Goal: Information Seeking & Learning: Learn about a topic

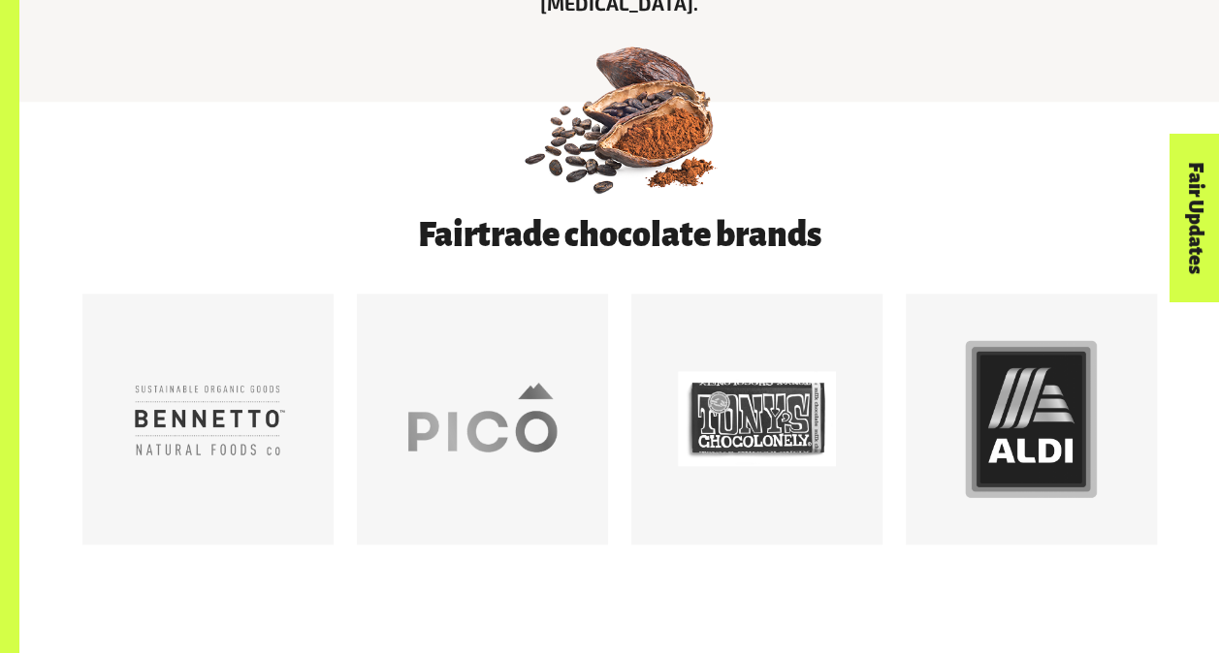
scroll to position [1066, 0]
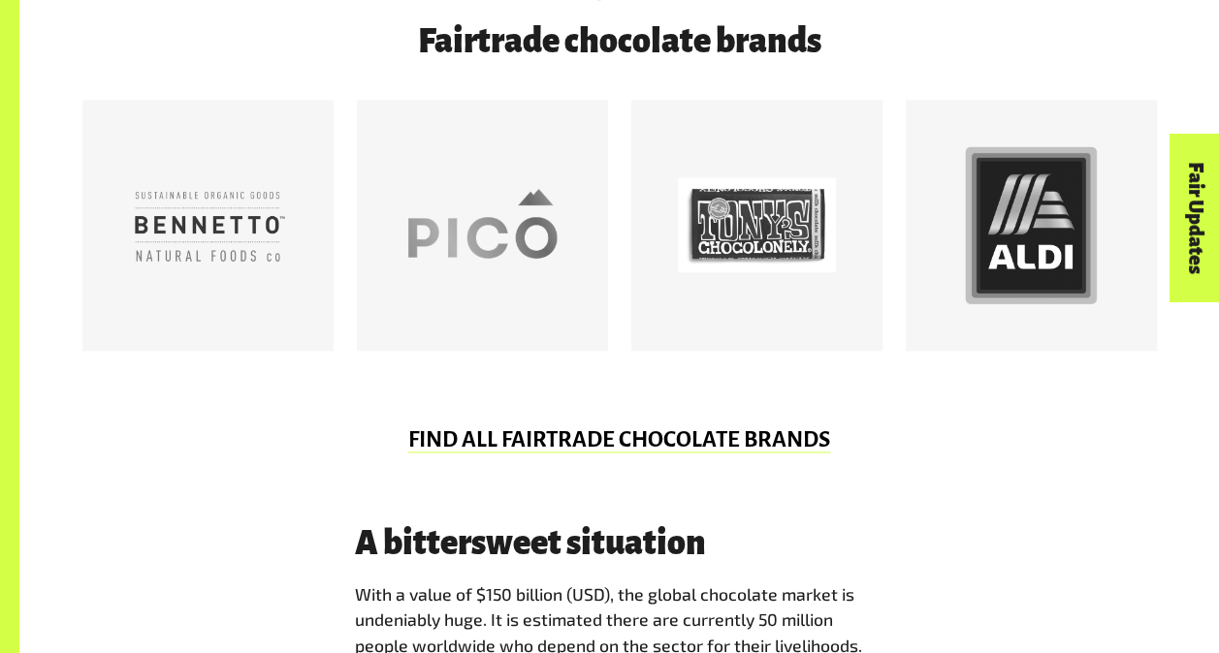
click at [698, 444] on link "FIND ALL FAIRTRADE CHOCOLATE BRANDS" at bounding box center [619, 440] width 422 height 25
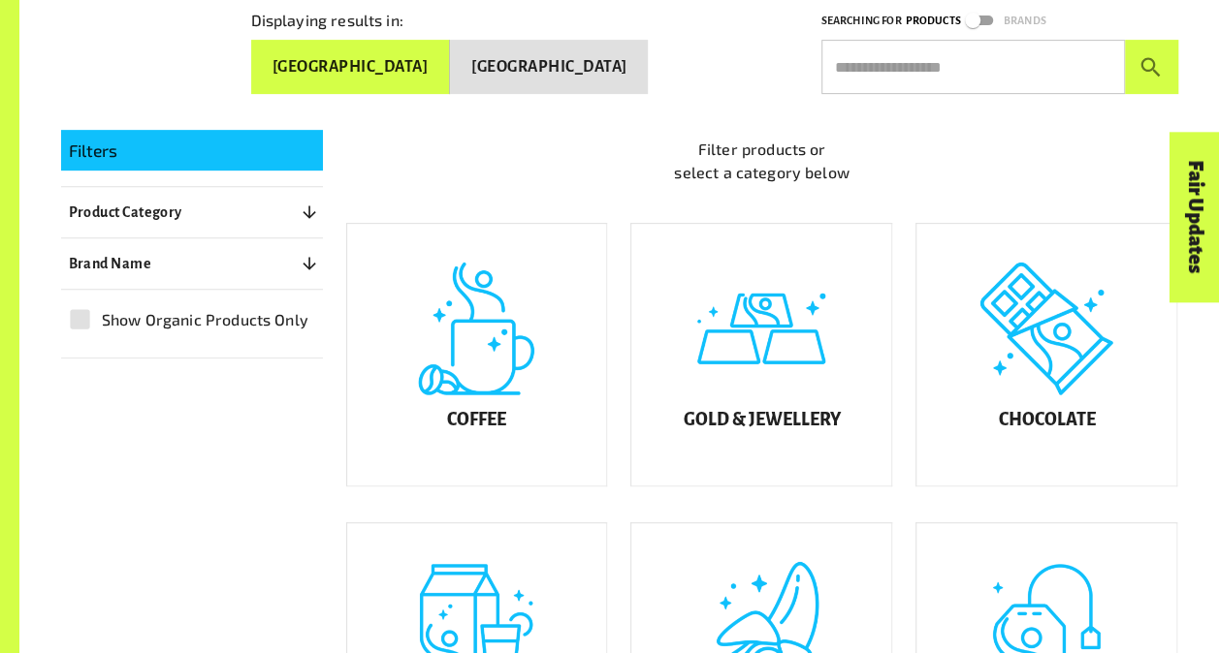
scroll to position [388, 0]
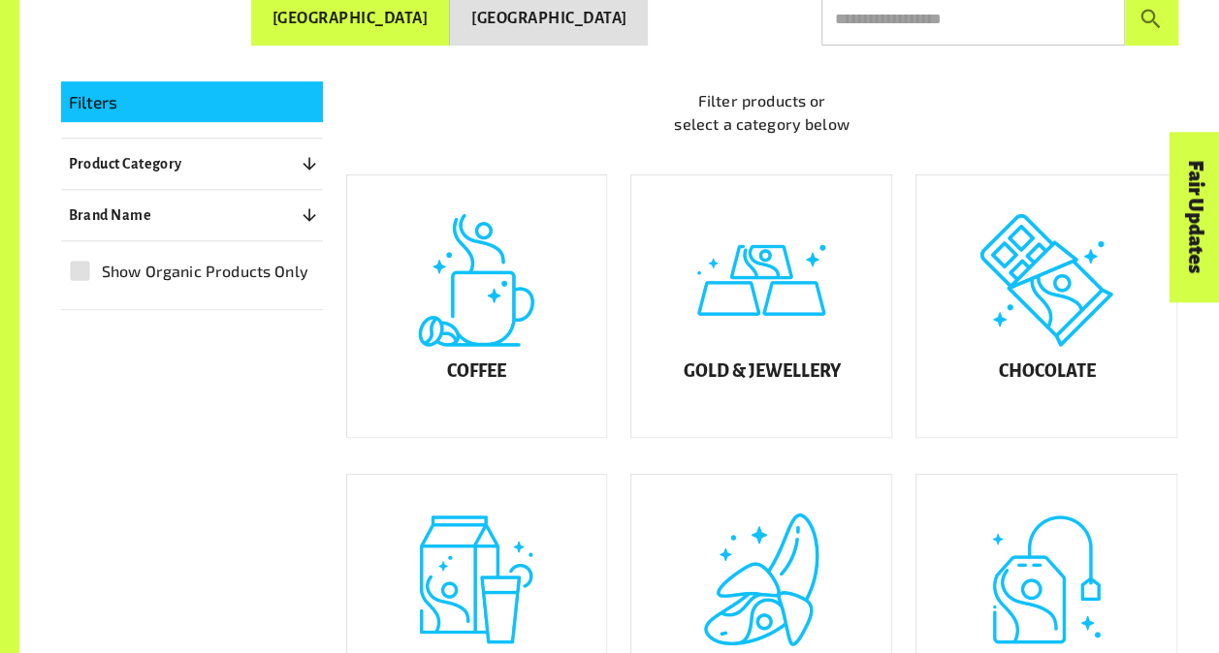
click at [979, 334] on div "Chocolate" at bounding box center [1046, 306] width 260 height 262
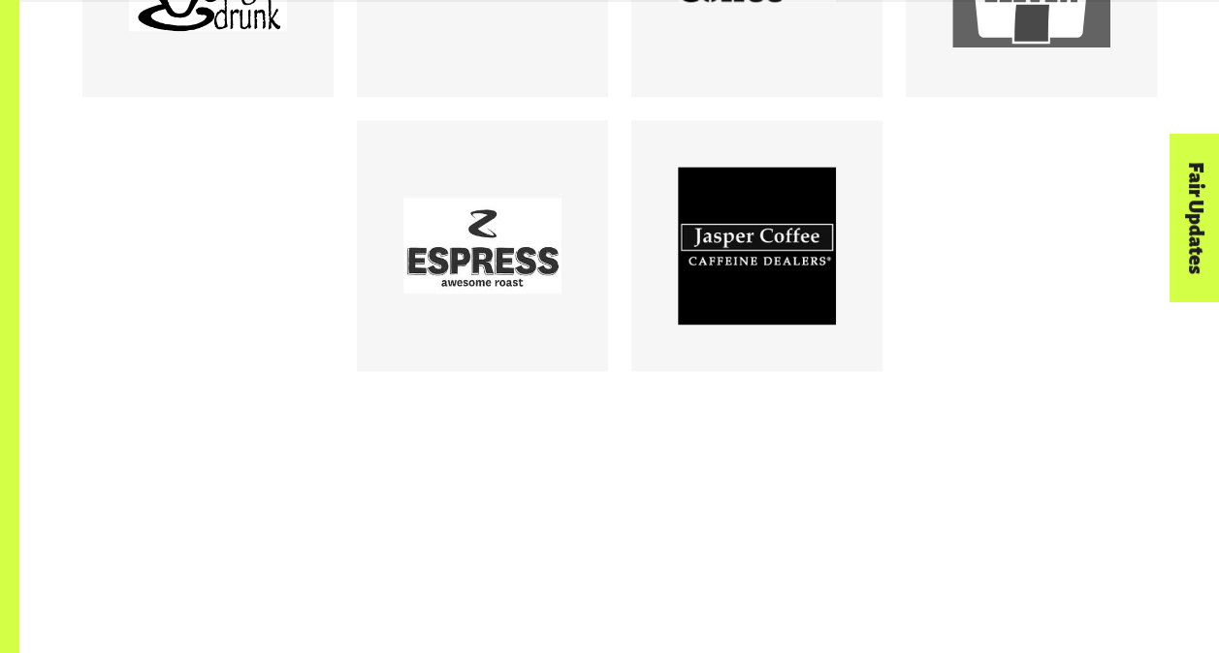
scroll to position [1357, 0]
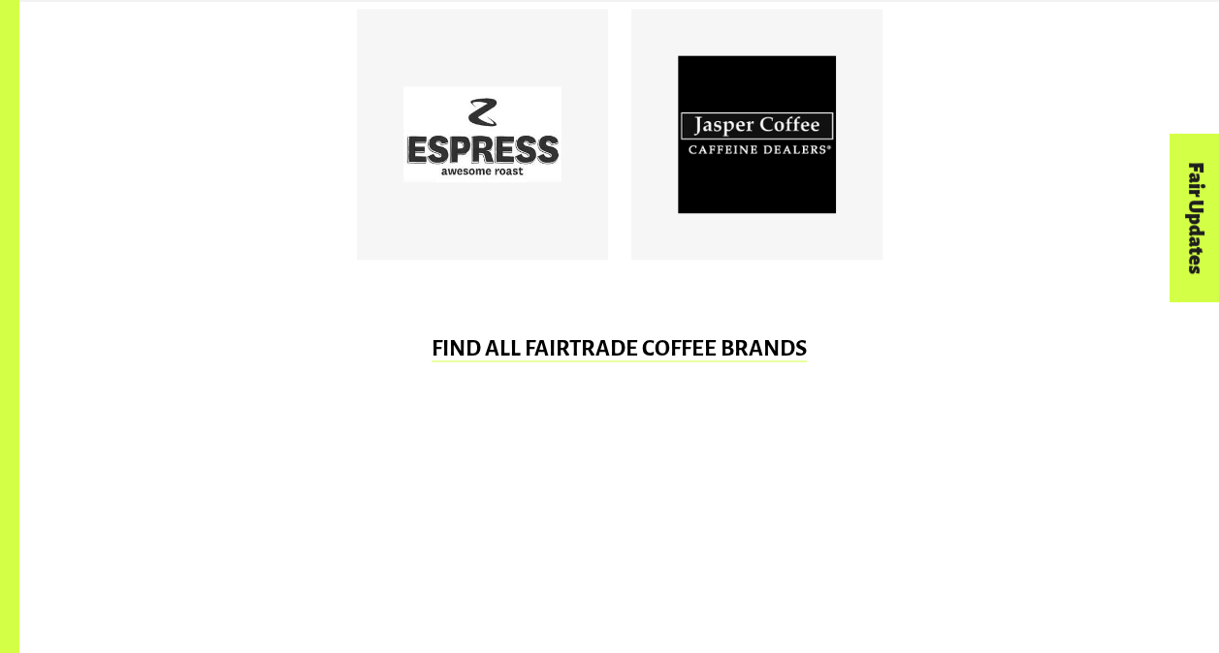
click at [698, 353] on link "FIND ALL FAIRTRADE COFFEE BRANDS" at bounding box center [618, 348] width 375 height 25
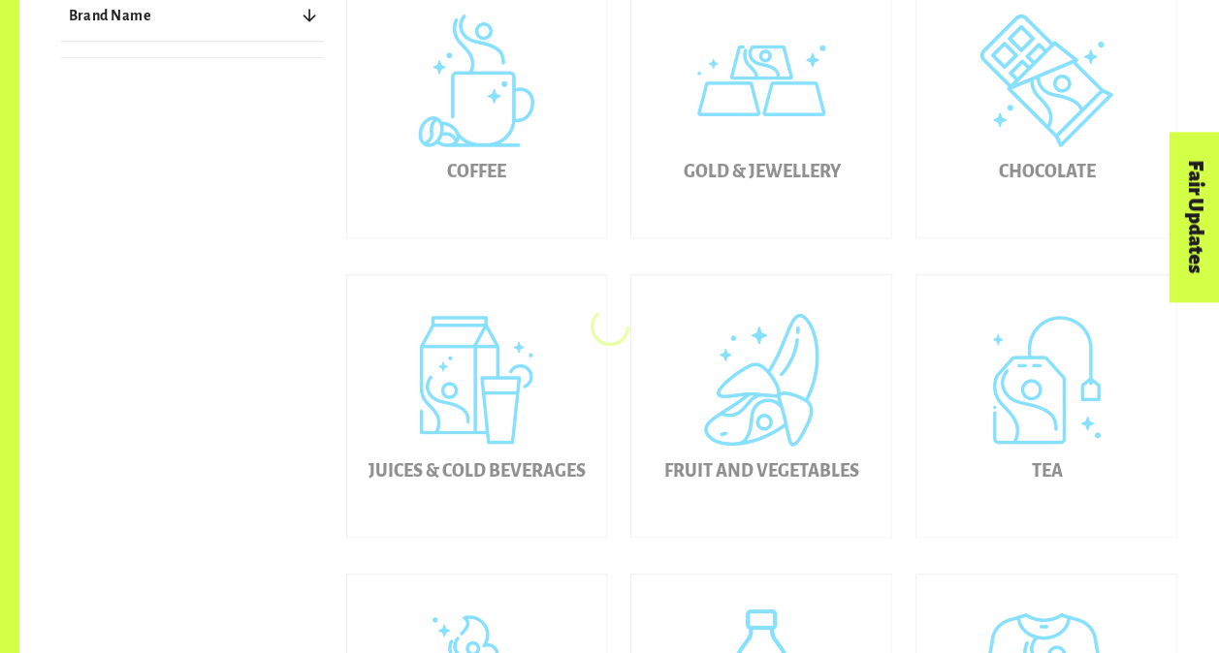
click at [510, 186] on div "Coffee" at bounding box center [477, 107] width 260 height 262
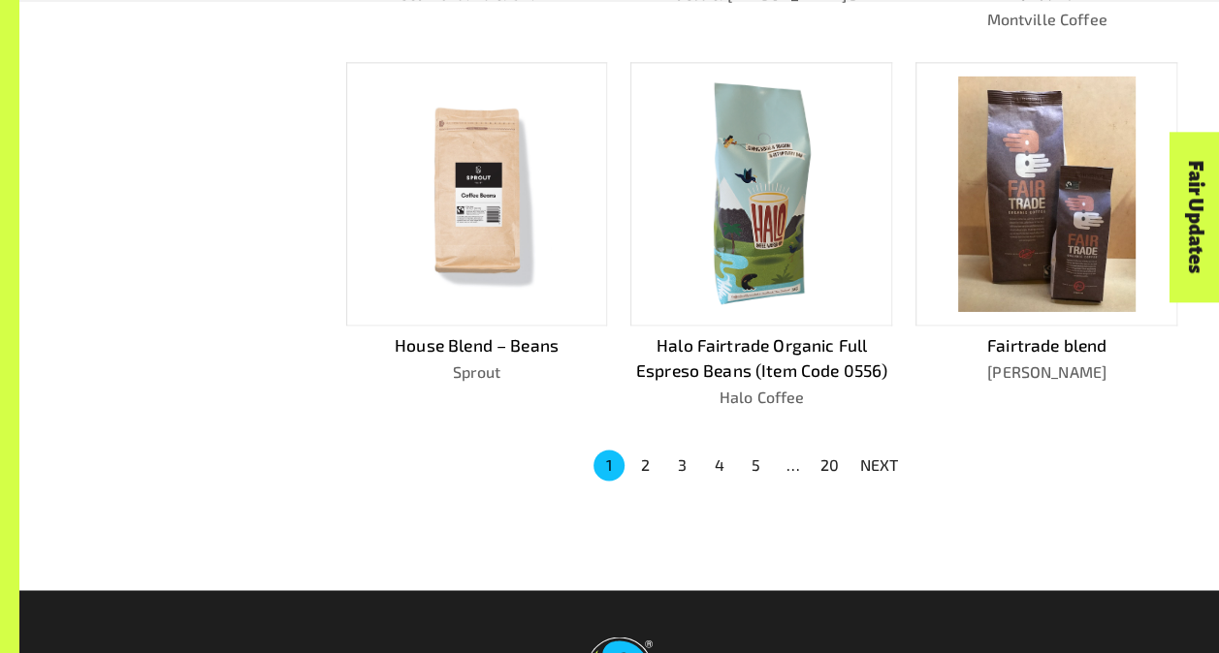
scroll to position [1248, 0]
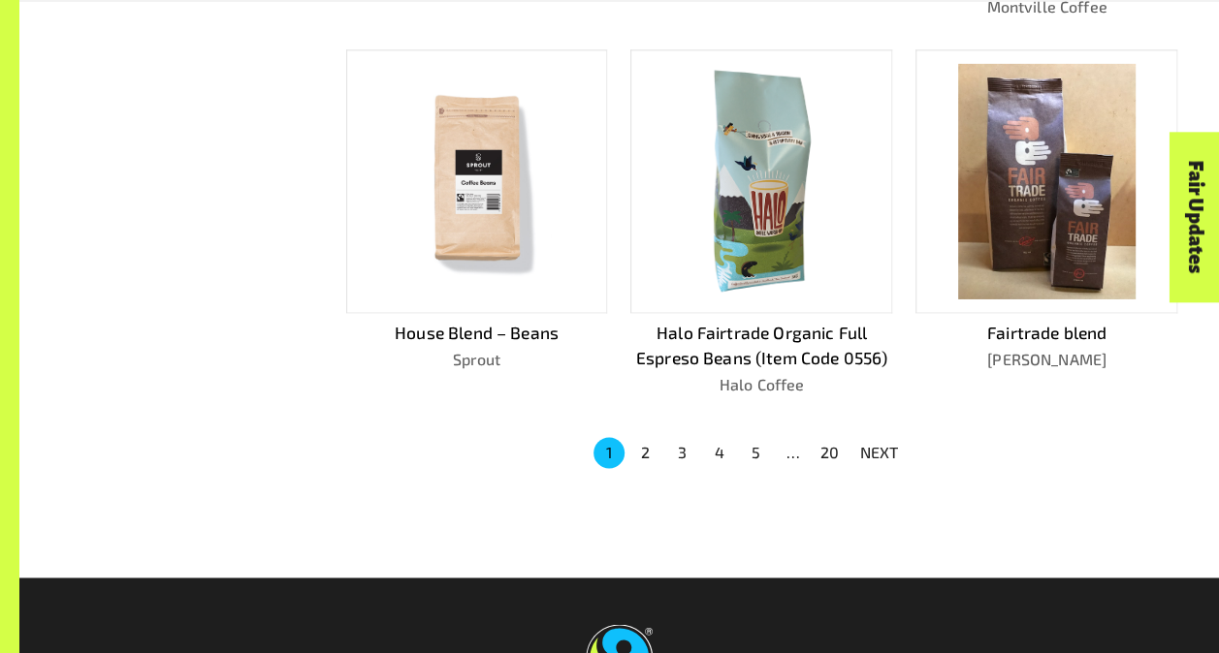
click at [647, 437] on button "2" at bounding box center [645, 452] width 31 height 31
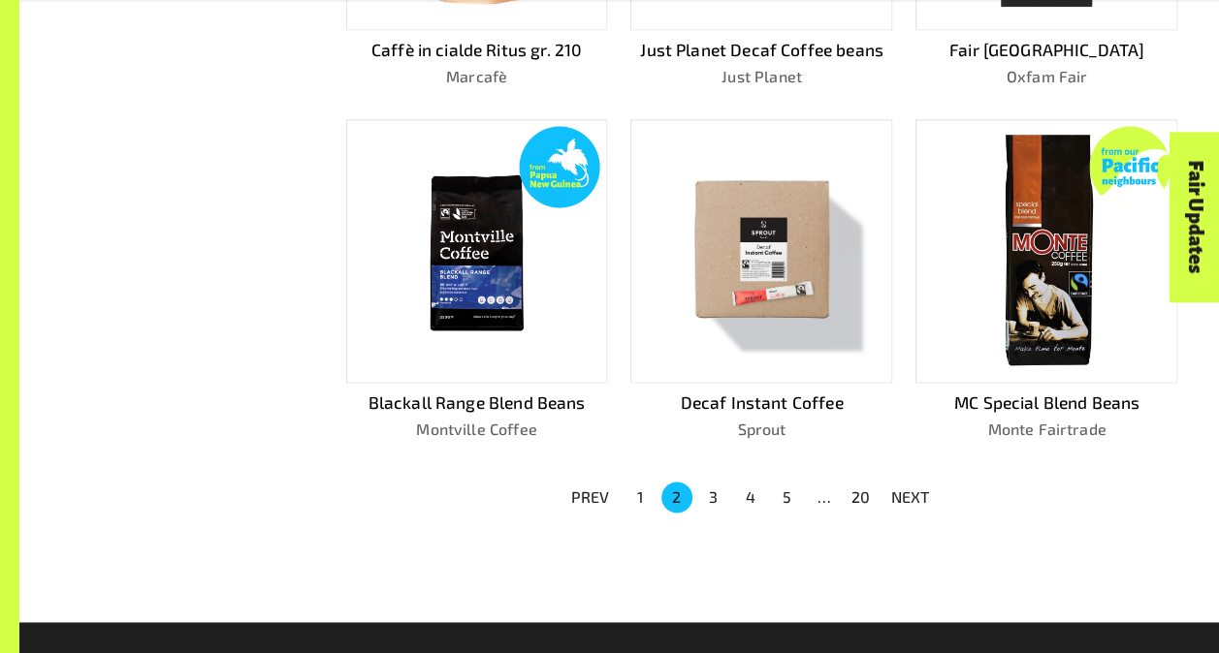
scroll to position [1276, 0]
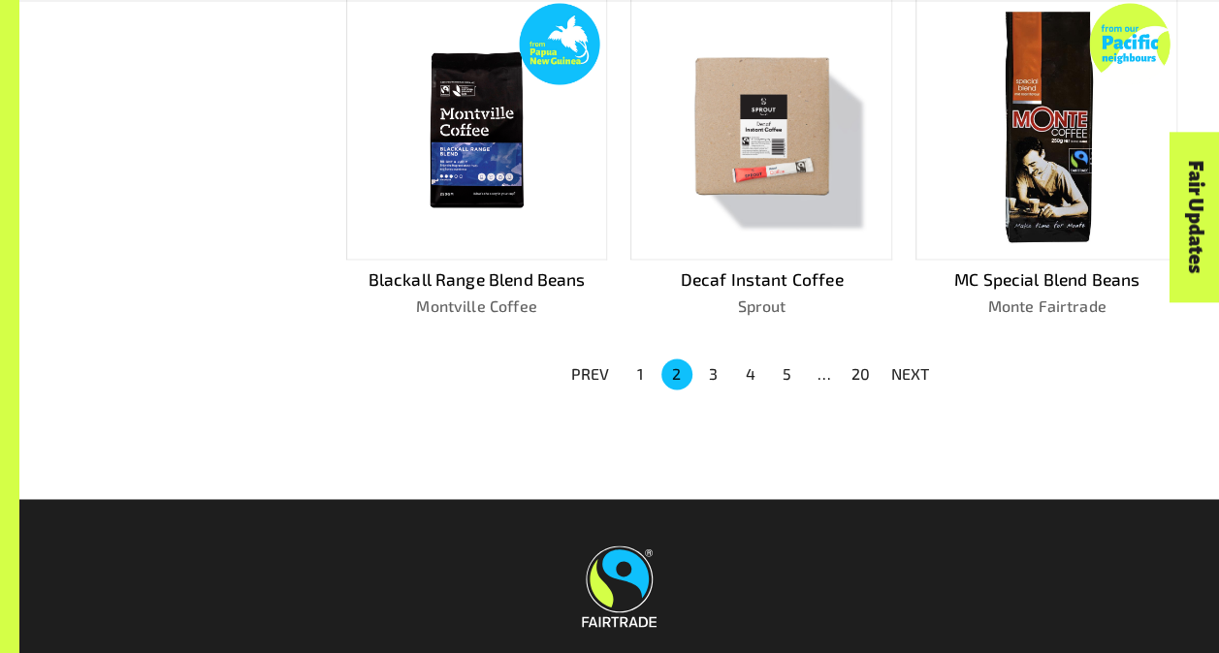
click at [709, 361] on button "3" at bounding box center [713, 374] width 31 height 31
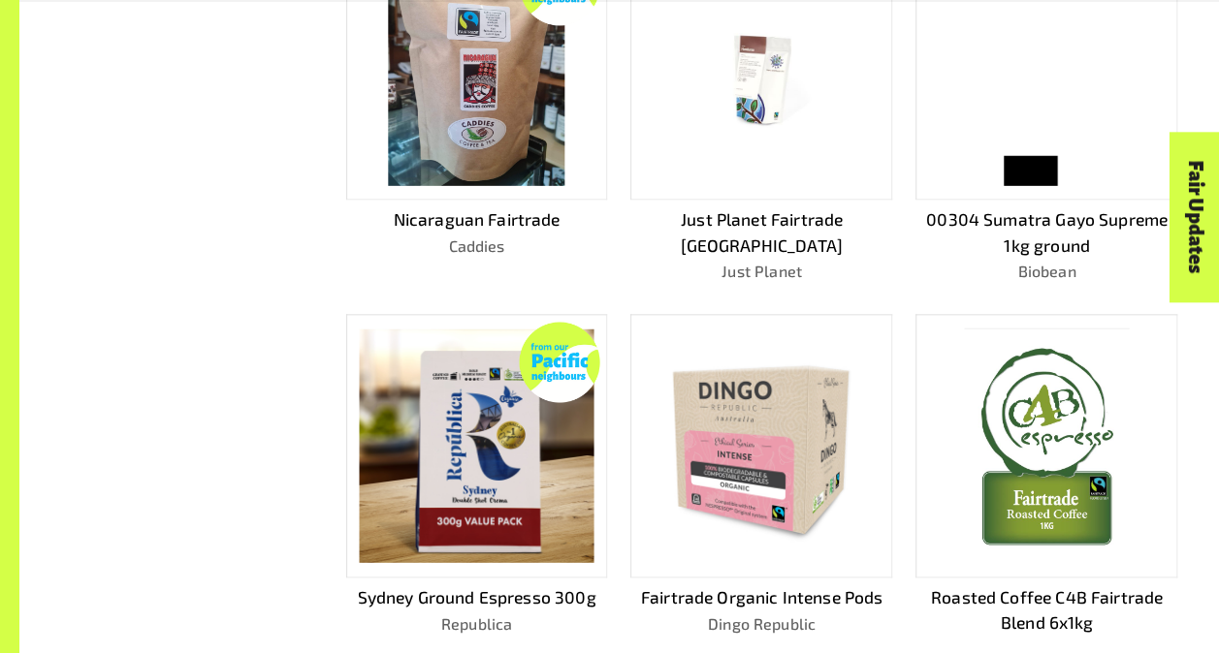
scroll to position [1154, 0]
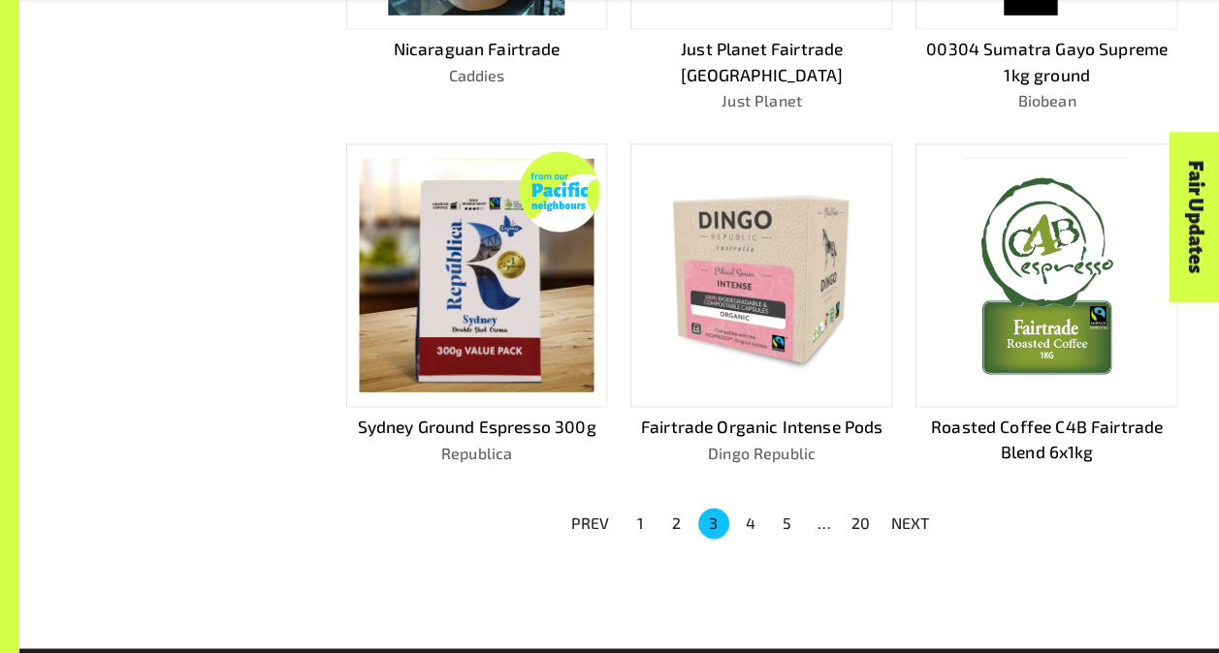
click at [789, 521] on button "5" at bounding box center [787, 523] width 31 height 31
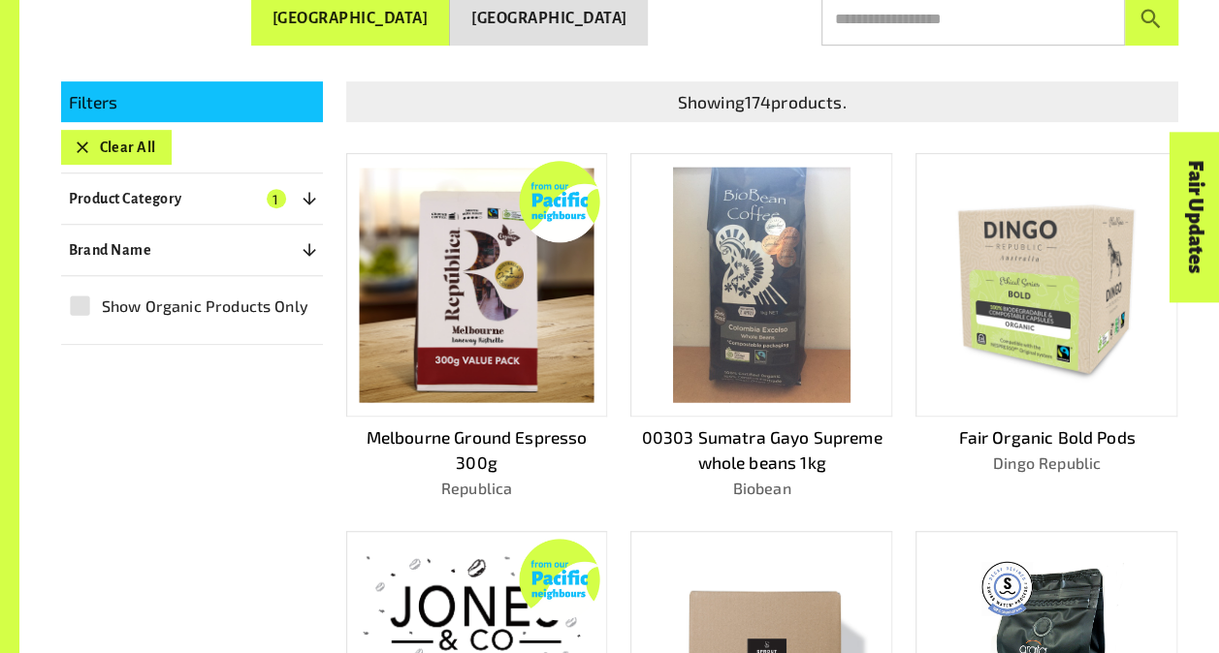
scroll to position [0, 0]
